Goal: Check status: Check status

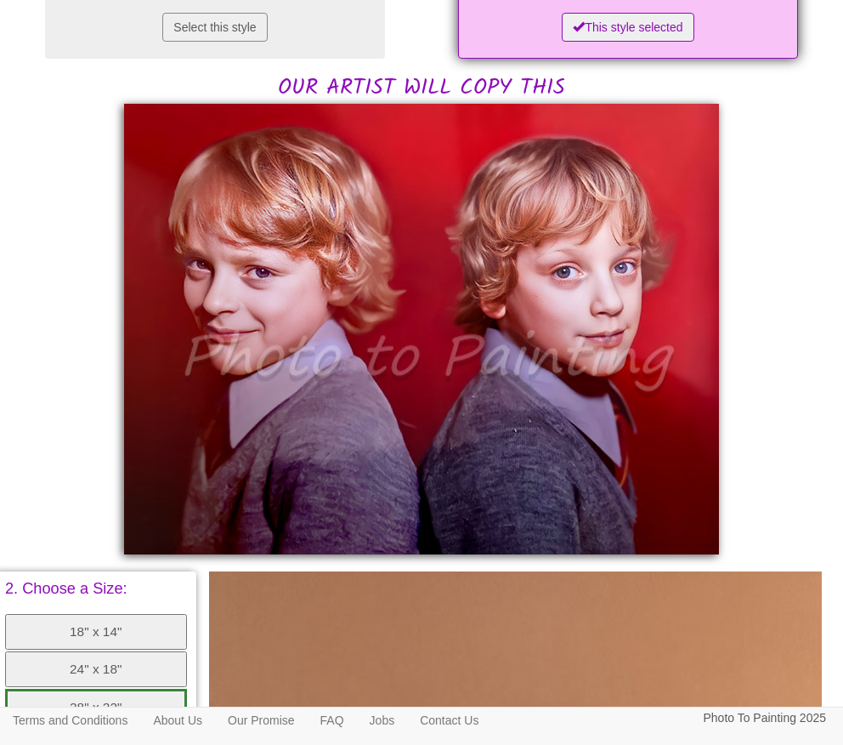
scroll to position [340, 0]
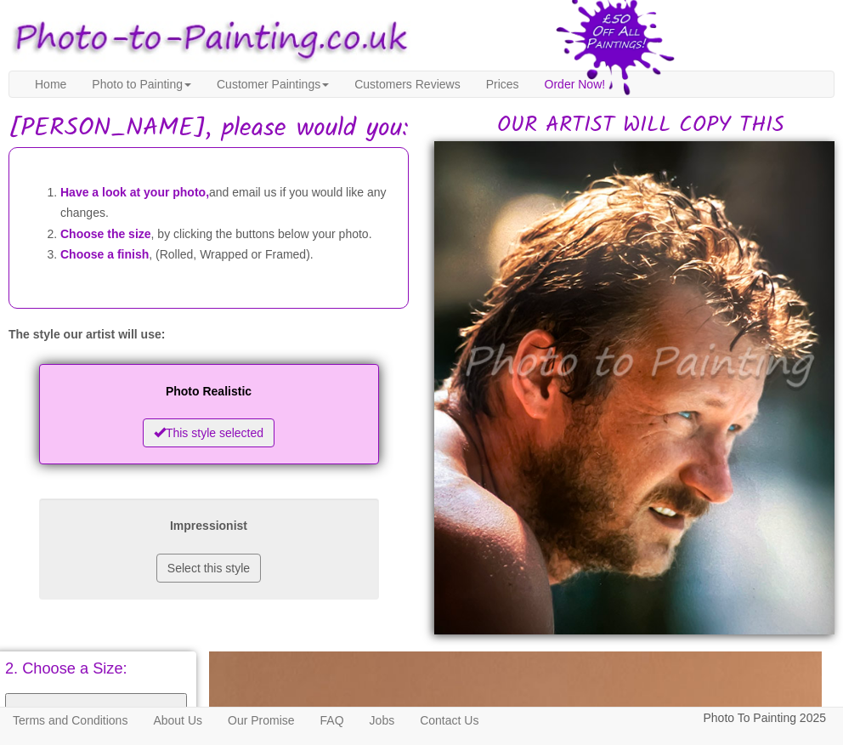
click at [700, 210] on img at bounding box center [634, 387] width 400 height 492
